Goal: Information Seeking & Learning: Check status

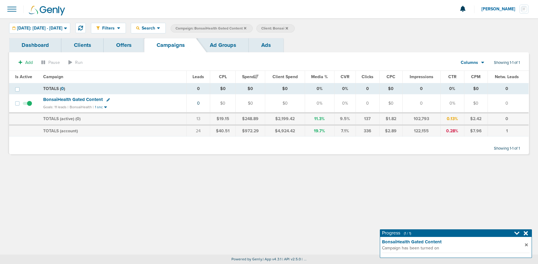
click at [246, 27] on icon at bounding box center [245, 28] width 2 height 2
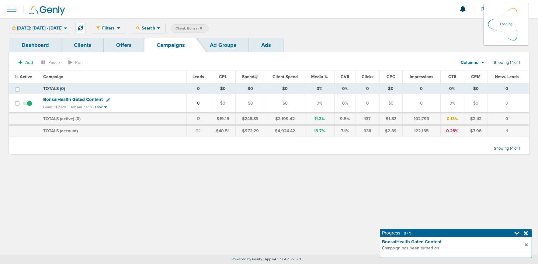
click at [202, 28] on icon at bounding box center [201, 28] width 2 height 2
click at [202, 28] on span "Client: Bonsai" at bounding box center [189, 28] width 27 height 5
click at [274, 28] on icon at bounding box center [273, 28] width 2 height 2
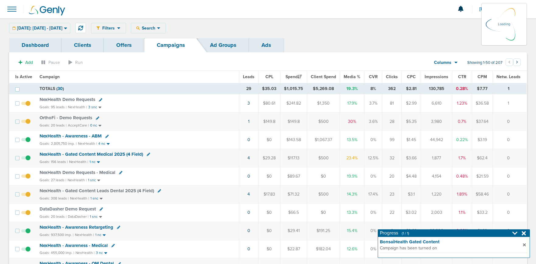
click at [35, 30] on div "[DATE]: [DATE] - [DATE] [DATE] [DATE] Last 7 Days Last 14 Days This Month Last …" at bounding box center [39, 28] width 61 height 11
click at [70, 27] on div "[DATE]: [DATE] - [DATE] [DATE] [DATE] Last 7 Days Last 14 Days This Month Last …" at bounding box center [39, 28] width 61 height 11
click at [70, 28] on div "[DATE]: [DATE] - [DATE]" at bounding box center [39, 28] width 61 height 10
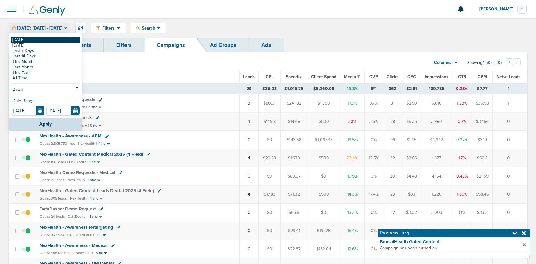
click at [42, 37] on link "[DATE]" at bounding box center [45, 39] width 69 height 5
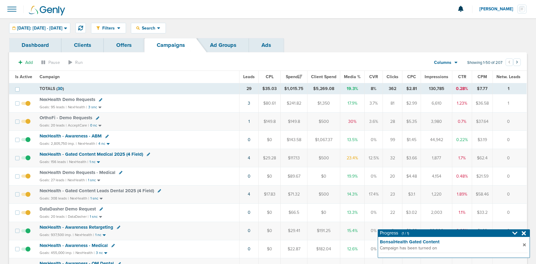
click at [525, 232] on icon at bounding box center [524, 233] width 4 height 4
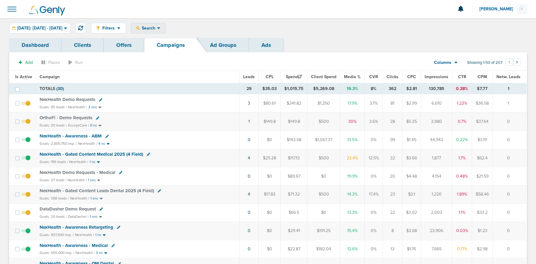
click at [154, 26] on span "Search" at bounding box center [148, 28] width 17 height 5
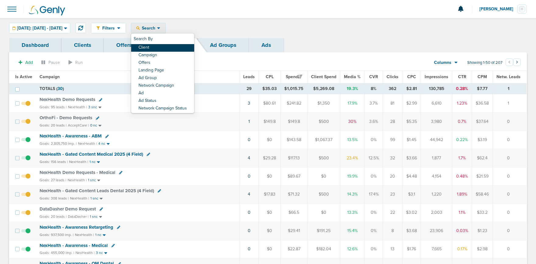
click at [158, 44] on link "Client" at bounding box center [162, 48] width 63 height 8
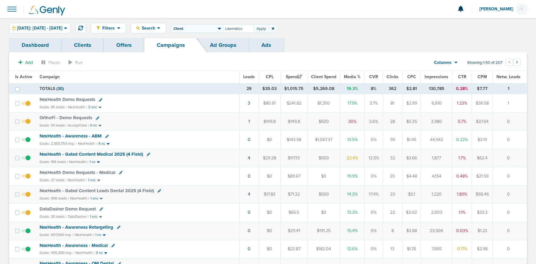
type input "Lawmatics"
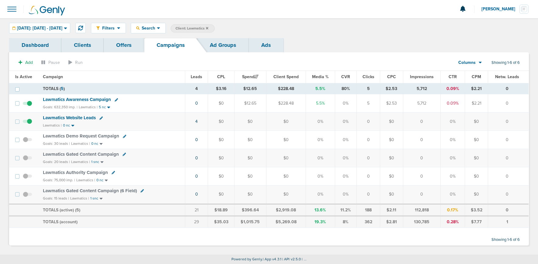
click at [72, 98] on span "Lawmatics Awareness Campaign" at bounding box center [77, 99] width 68 height 5
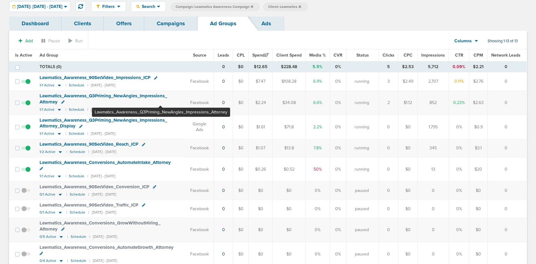
scroll to position [25, 0]
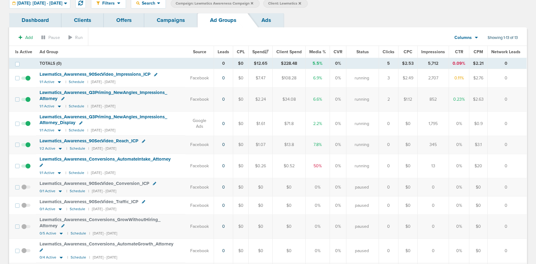
click at [117, 92] on span "Lawmatics_ Awareness_ Q3Priming_ NewAngles_ Impressions_ Attorney" at bounding box center [103, 96] width 127 height 12
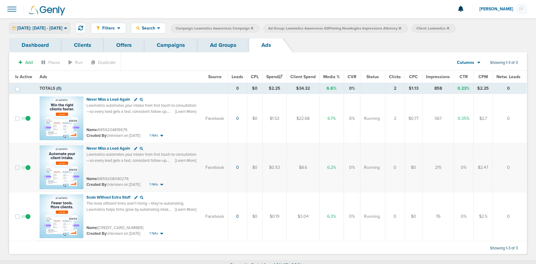
click at [41, 28] on span "[DATE]: [DATE] - [DATE]" at bounding box center [39, 28] width 45 height 4
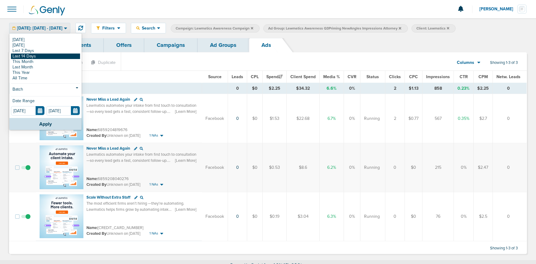
click at [40, 58] on link "Last 14 Days" at bounding box center [45, 56] width 69 height 5
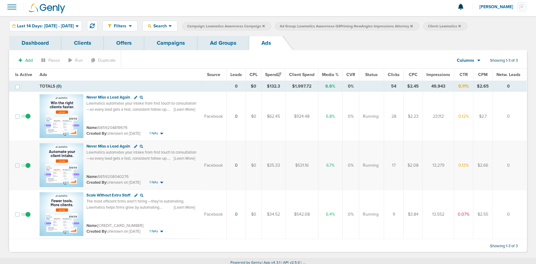
scroll to position [2, 0]
click at [212, 45] on link "Ad Groups" at bounding box center [222, 43] width 51 height 14
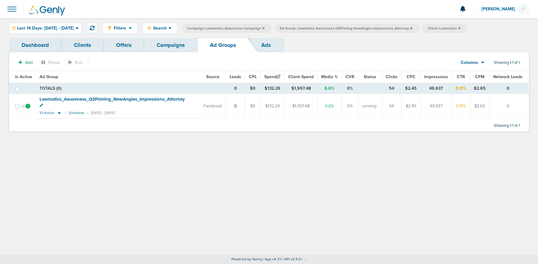
click at [413, 28] on icon at bounding box center [411, 28] width 2 height 2
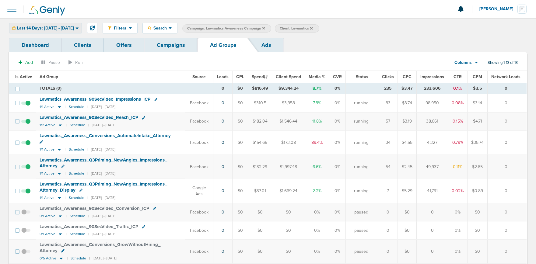
click at [49, 28] on span "Last 14 Days: [DATE] - [DATE]" at bounding box center [45, 28] width 57 height 4
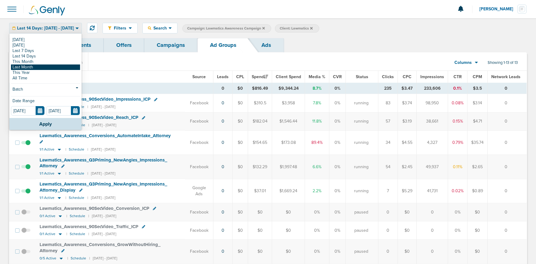
click at [30, 65] on link "Last Month" at bounding box center [45, 67] width 69 height 5
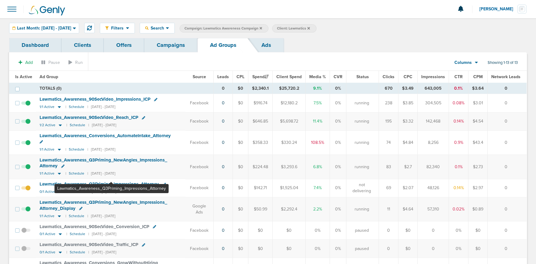
click at [111, 181] on span "Lawmatics_ Awareness_ Q3Priming_ Impressions_ Attorney" at bounding box center [99, 183] width 119 height 5
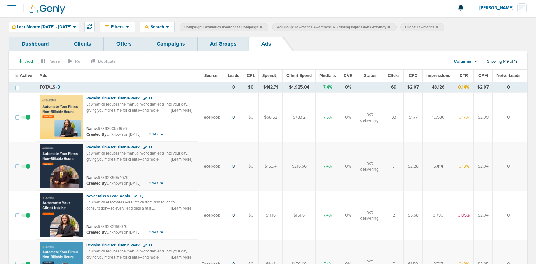
scroll to position [1, 0]
click at [466, 77] on span "CTR" at bounding box center [463, 75] width 8 height 5
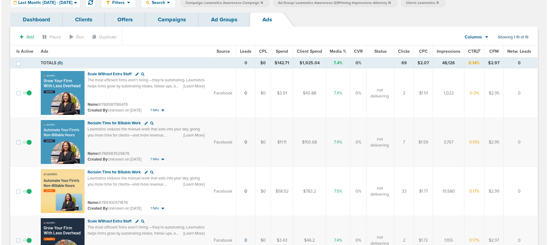
scroll to position [0, 0]
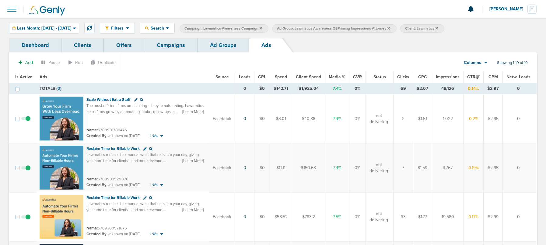
click at [514, 9] on span "[PERSON_NAME]" at bounding box center [508, 9] width 38 height 4
click at [489, 26] on link "Sign Out" at bounding box center [506, 27] width 61 height 8
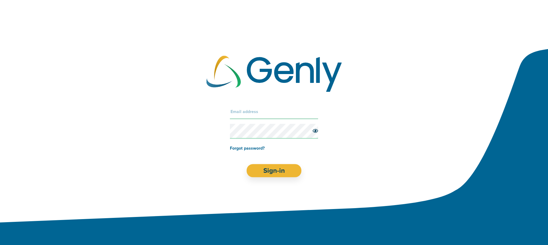
click at [251, 114] on input "text" at bounding box center [274, 111] width 88 height 15
type input "[EMAIL_ADDRESS][DOMAIN_NAME]"
click at [275, 170] on button "Sign-in" at bounding box center [274, 170] width 55 height 13
